Goal: Information Seeking & Learning: Check status

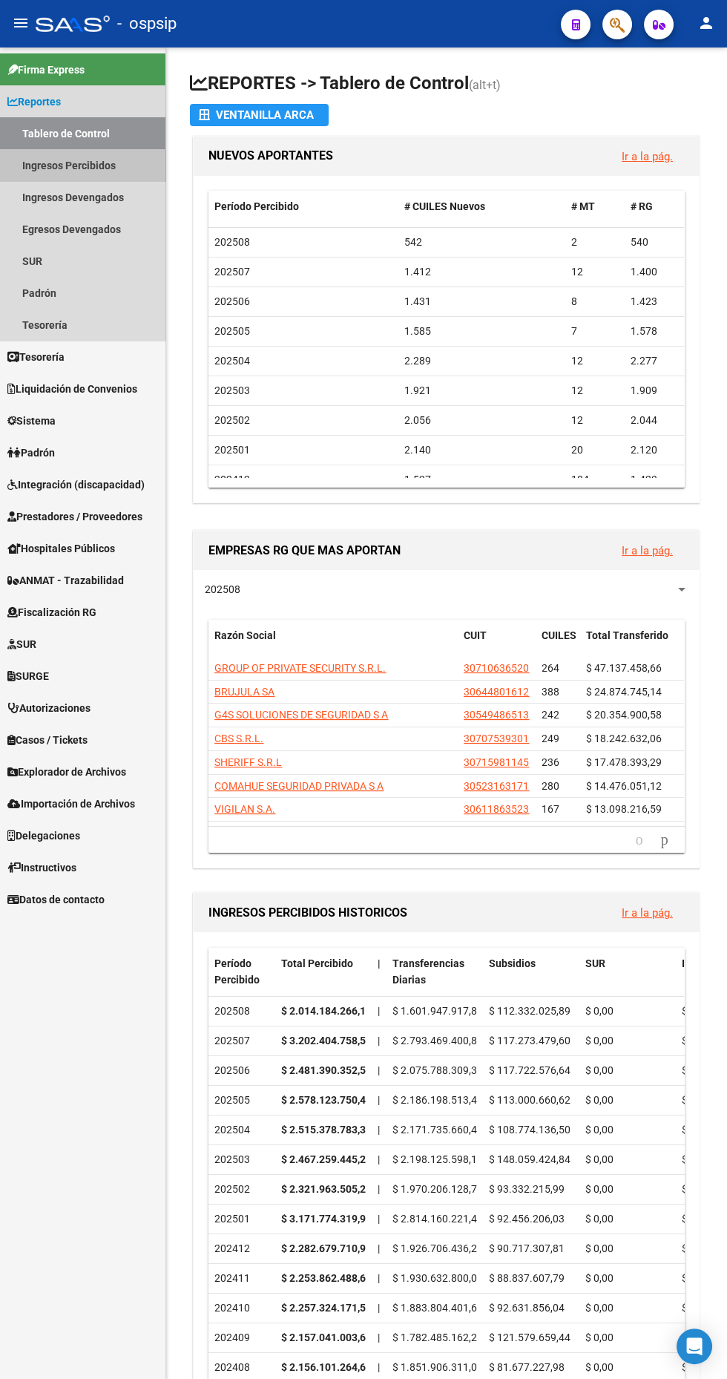
click at [119, 158] on link "Ingresos Percibidos" at bounding box center [83, 165] width 166 height 32
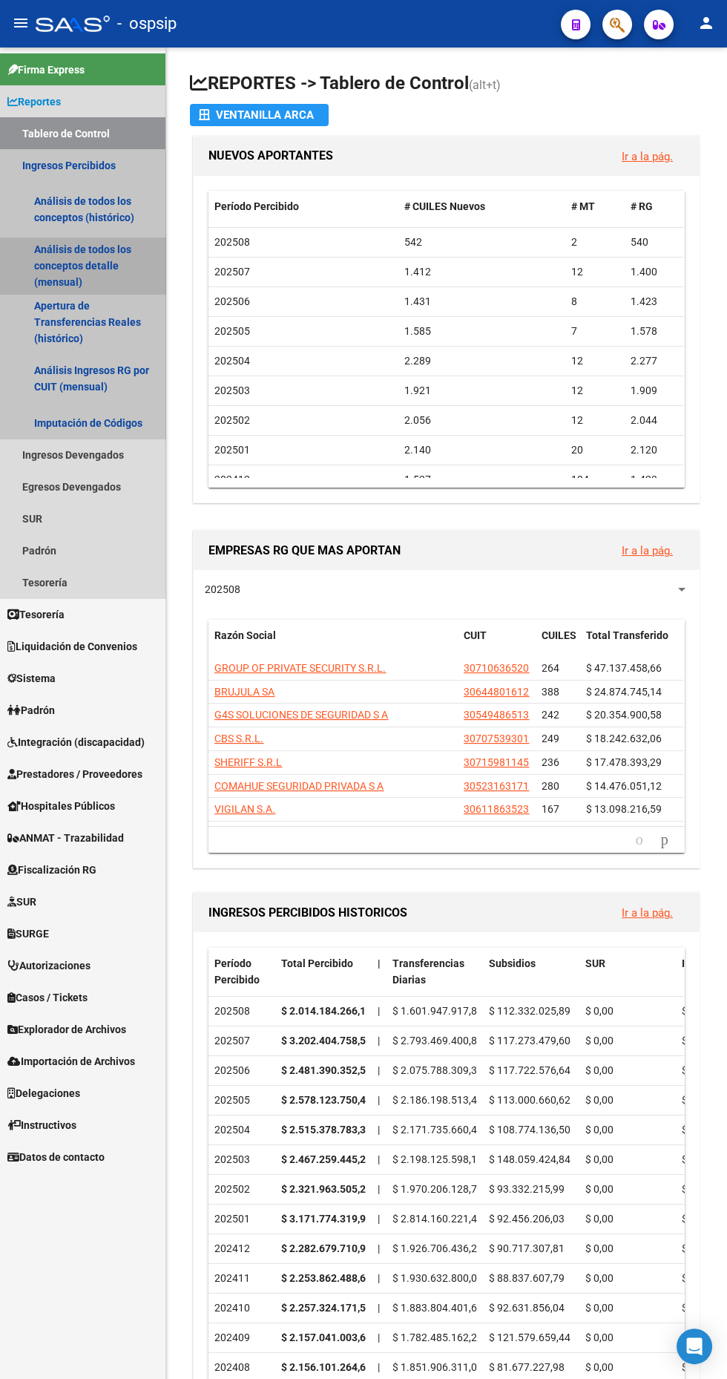
click at [109, 279] on link "Análisis de todos los conceptos detalle (mensual)" at bounding box center [83, 266] width 166 height 56
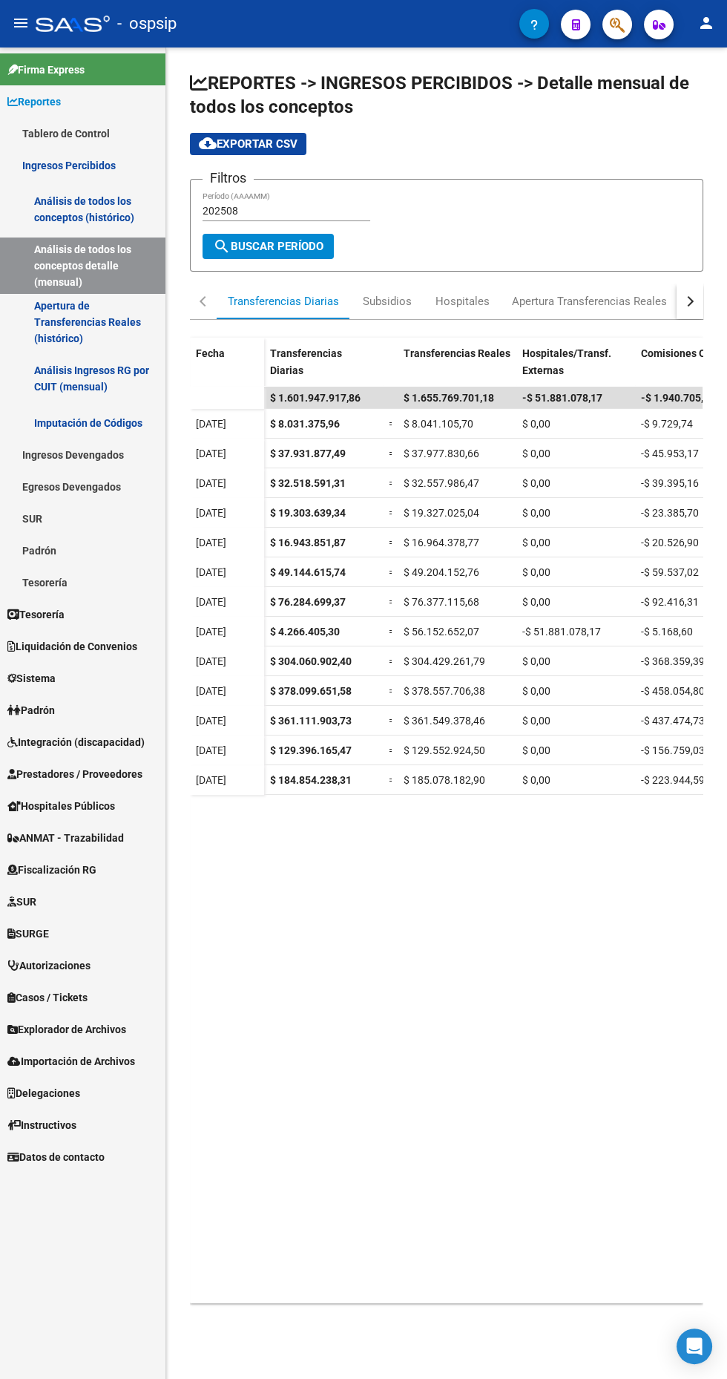
click at [121, 857] on link "Fiscalización RG" at bounding box center [83, 870] width 166 height 32
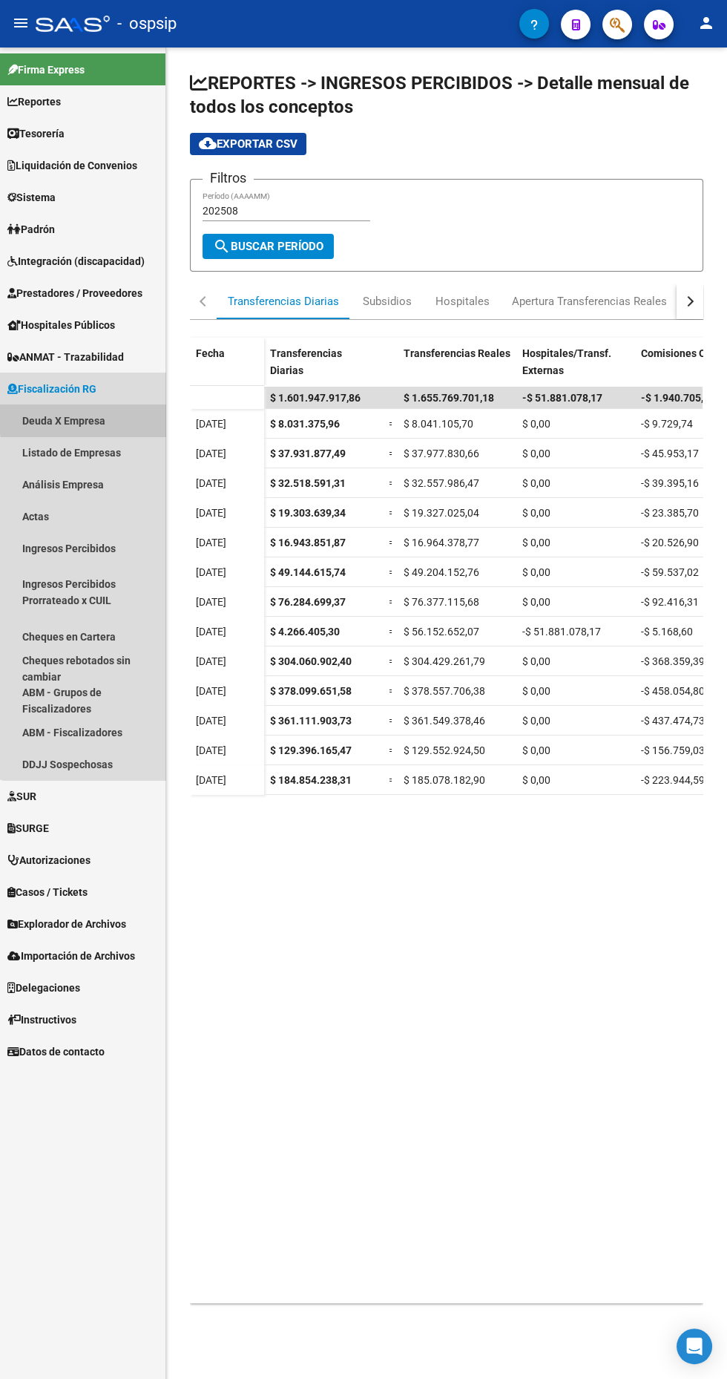
click at [99, 417] on link "Deuda X Empresa" at bounding box center [83, 421] width 166 height 32
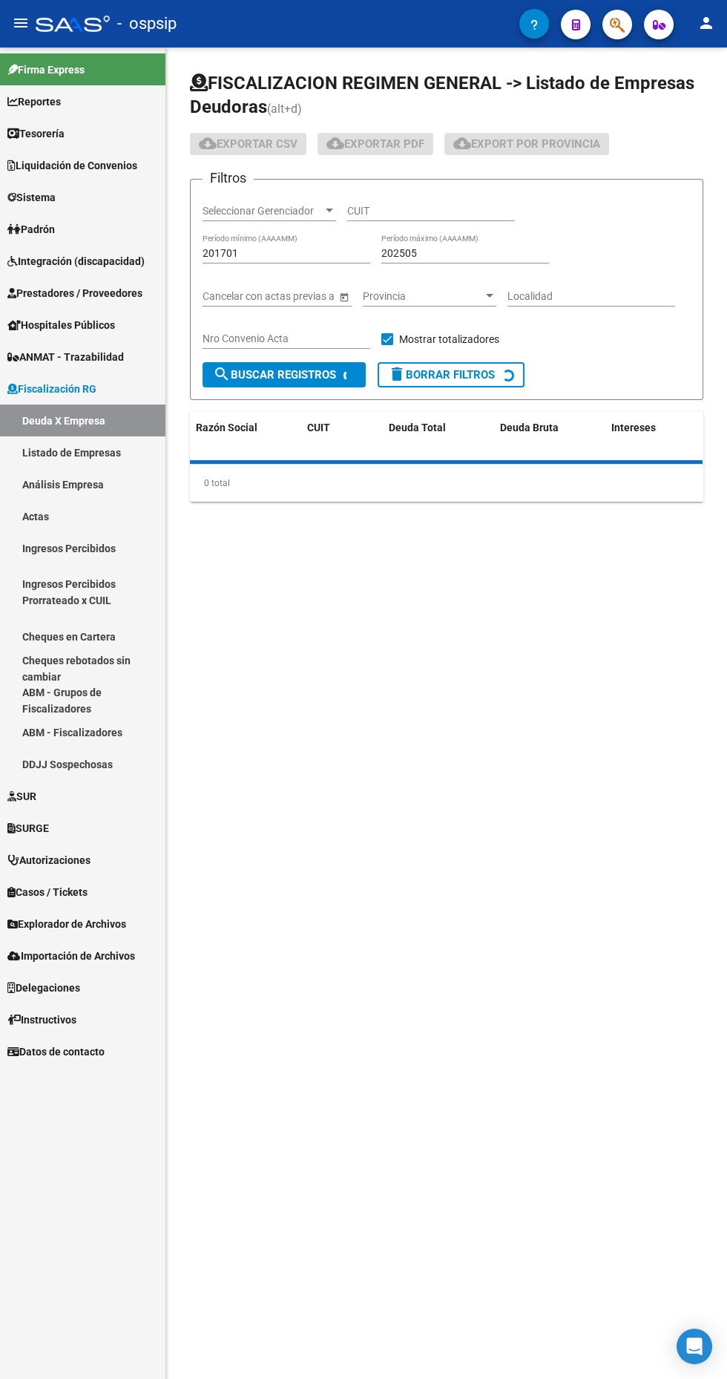
click at [295, 253] on input "201701" at bounding box center [287, 253] width 168 height 13
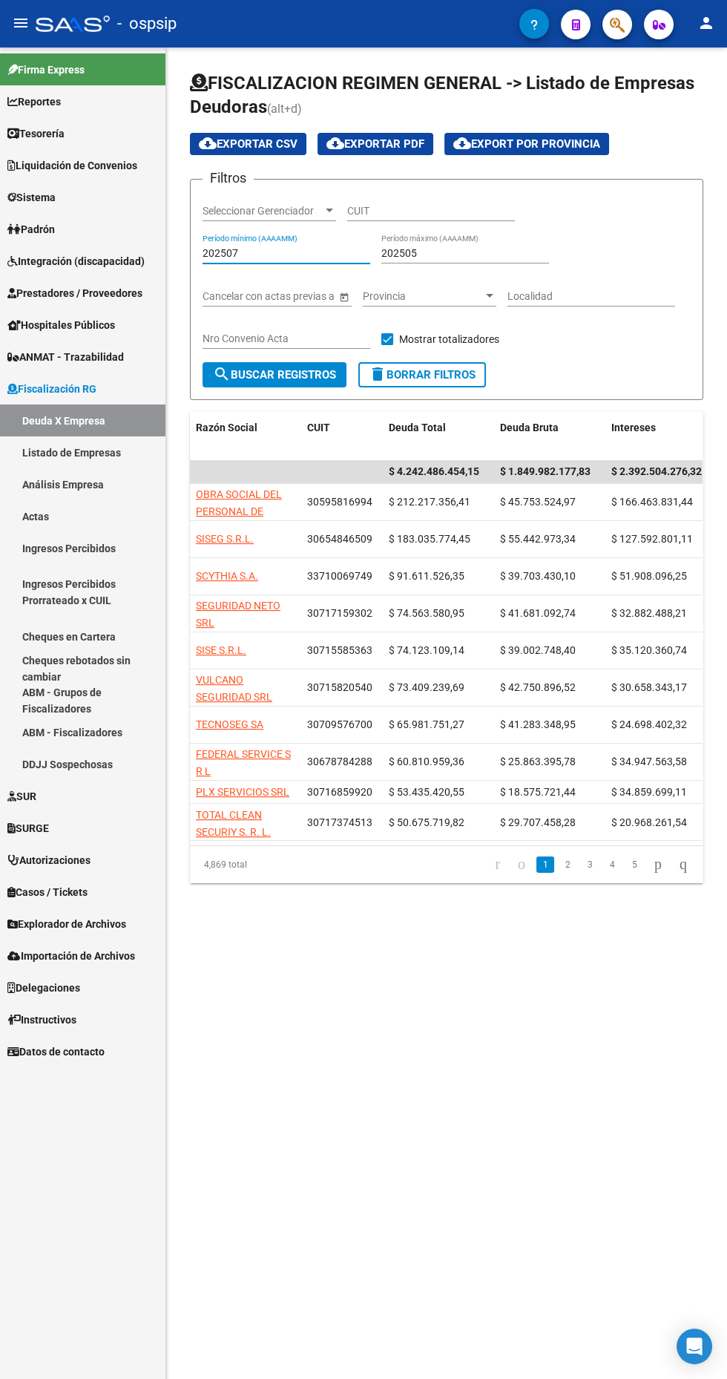
type input "202507"
click at [488, 251] on input "202505" at bounding box center [466, 253] width 168 height 13
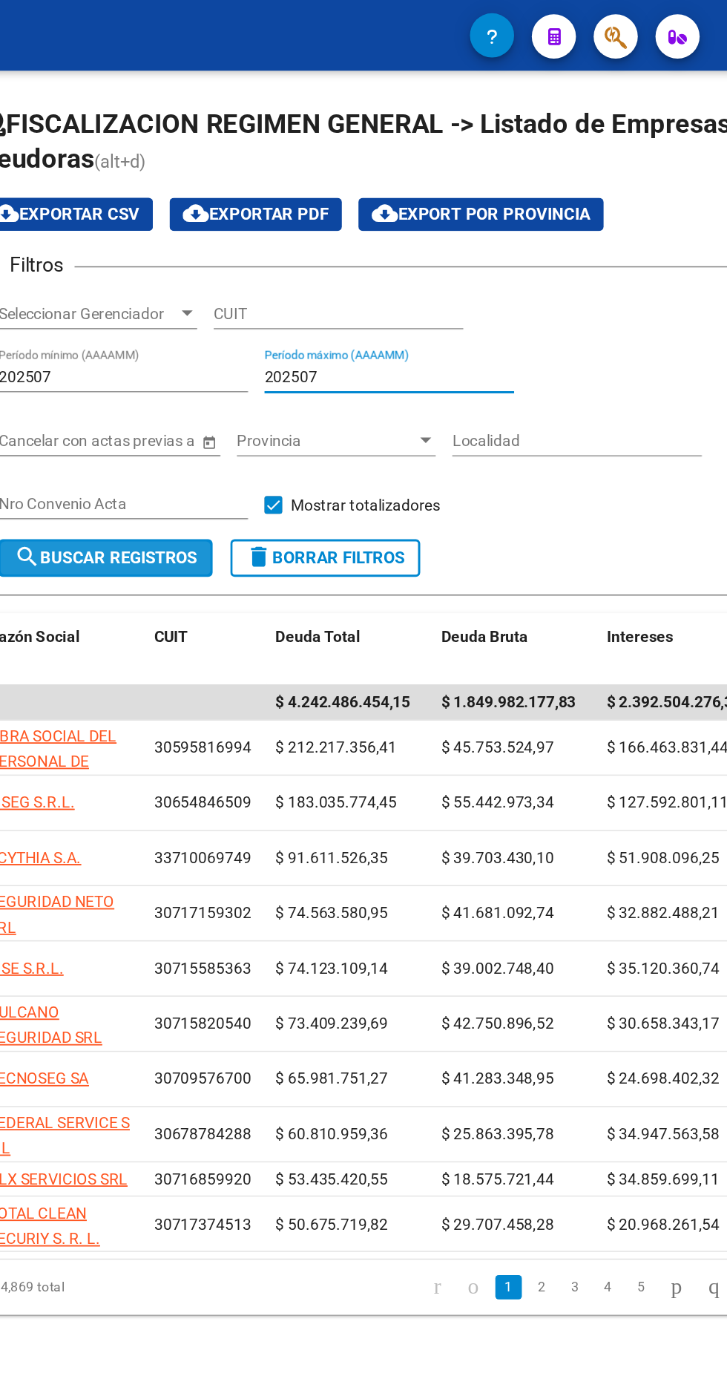
type input "202507"
click at [301, 373] on span "search Buscar Registros" at bounding box center [274, 374] width 123 height 13
